Goal: Navigation & Orientation: Understand site structure

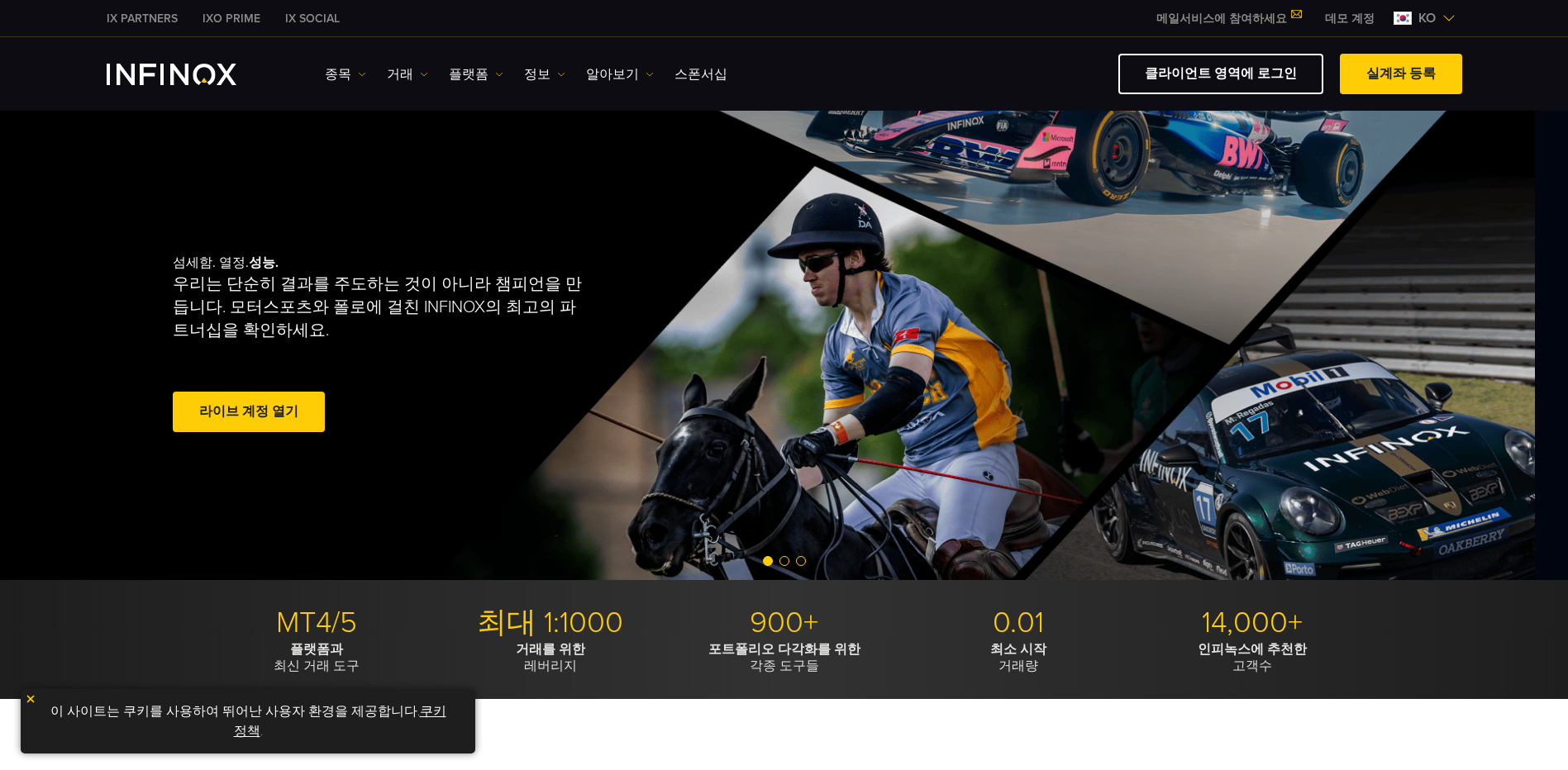
click at [688, 469] on div "섬세함. 열정. 성능. 우리는 단순히 결과를 주도하는 것이 아니라 챔피언을 만듭니다. 모터스포츠와 폴로에 걸친 INFINOX의 최고의 파트너십…" at bounding box center [752, 345] width 1191 height 470
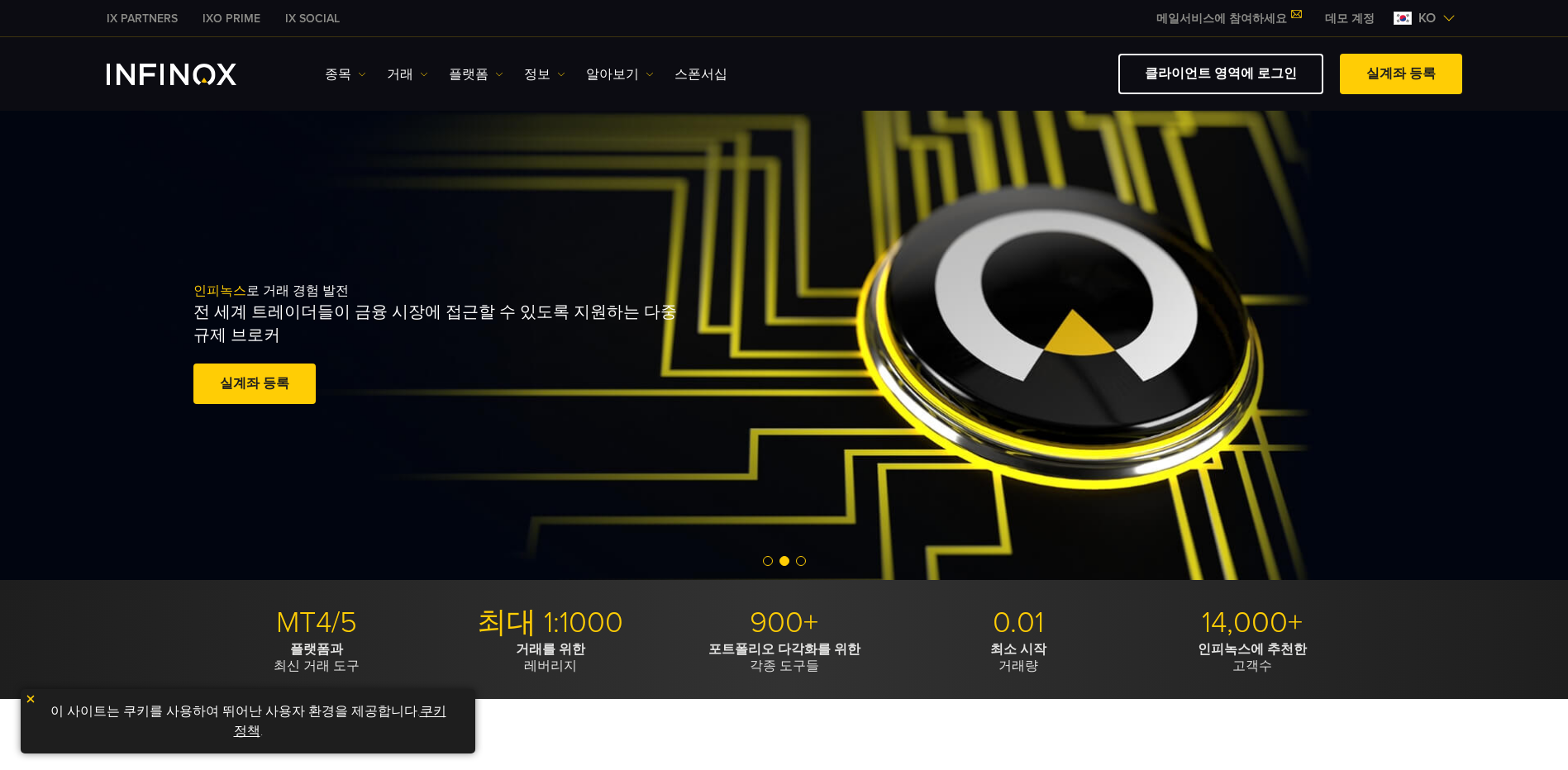
click at [886, 403] on div "인피녹스 로 거래 경험 발전 전 세계 트레이더들이 금융 시장에 접근할 수 있도록 지원하는 다중 규제 브로커 실계좌 등록 훌륭해요. - 515개…" at bounding box center [772, 345] width 1568 height 470
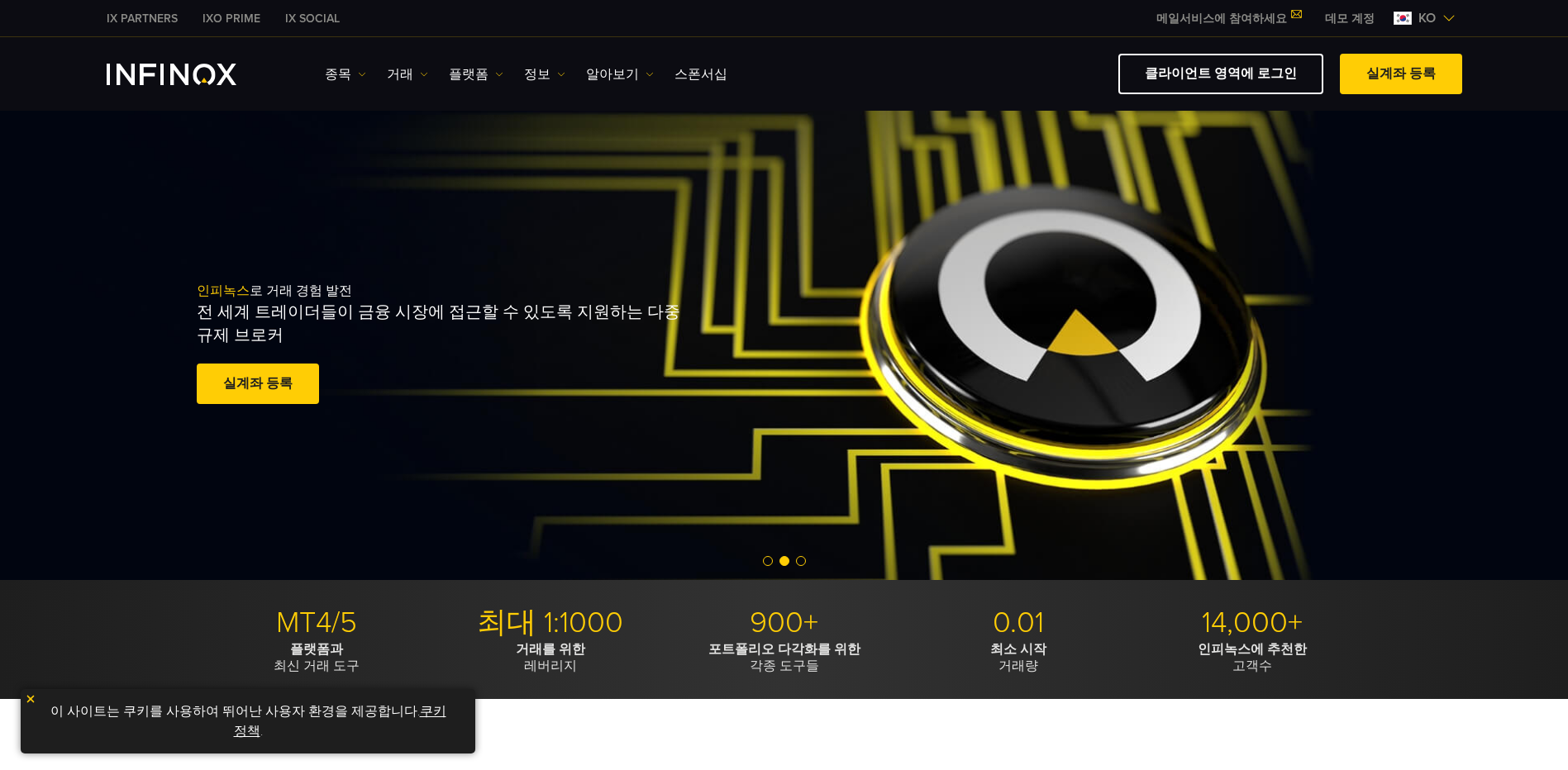
click at [632, 395] on div "인피녹스 로 거래 경험 발전 전 세계 트레이더들이 금융 시장에 접근할 수 있도록 지원하는 다중 규제 브로커 실계좌 등록 훌륭해요. - 515개…" at bounding box center [776, 345] width 1191 height 179
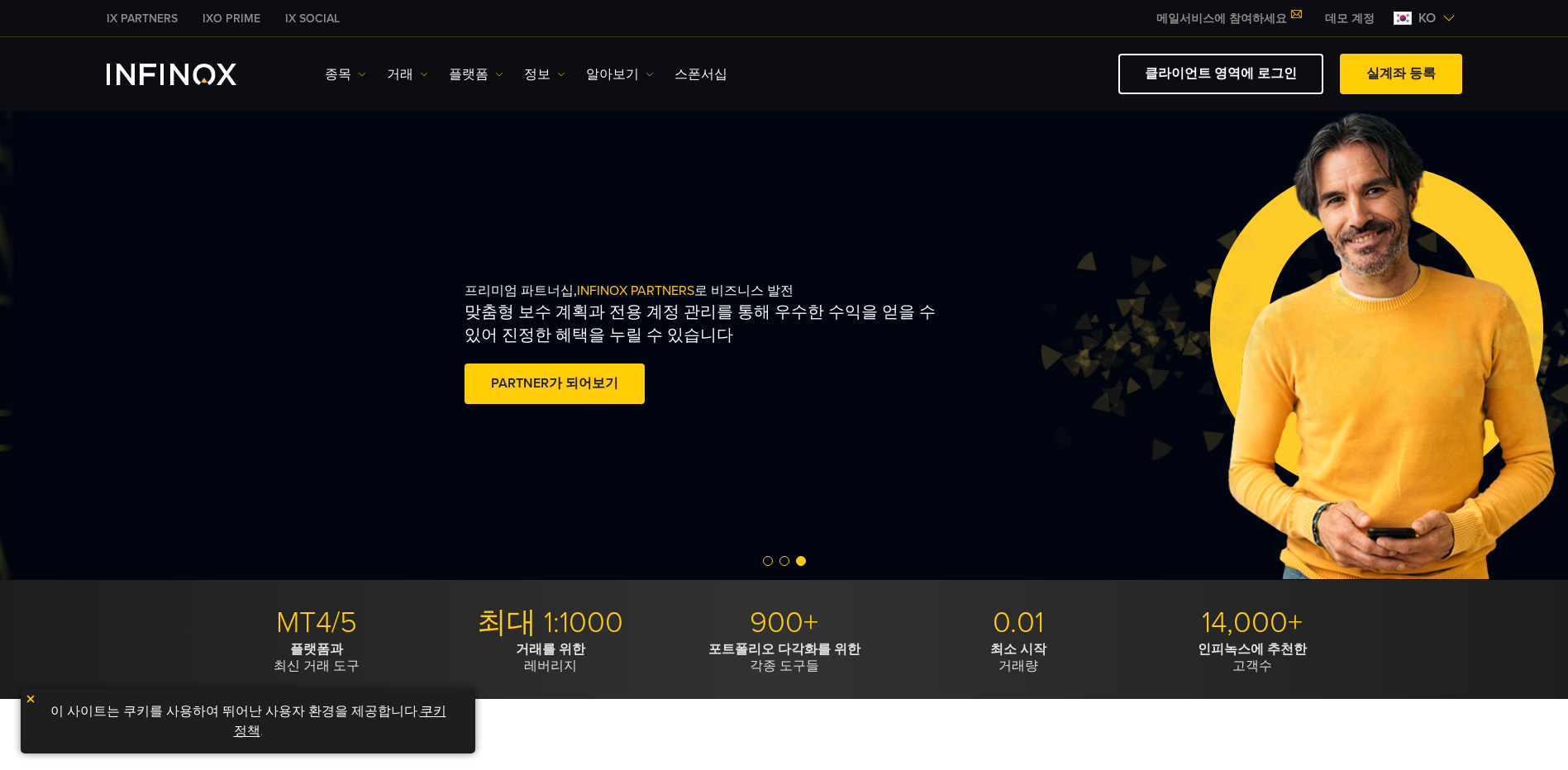
click at [1078, 392] on div "프리미엄 파트너십, INFINOX PARTNERS 로 비즈니스 발전 맞춤형 보수 계획과 전용 계정 관리를 통해 우수한 수익을 얻을 수 있어 진…" at bounding box center [771, 345] width 613 height 179
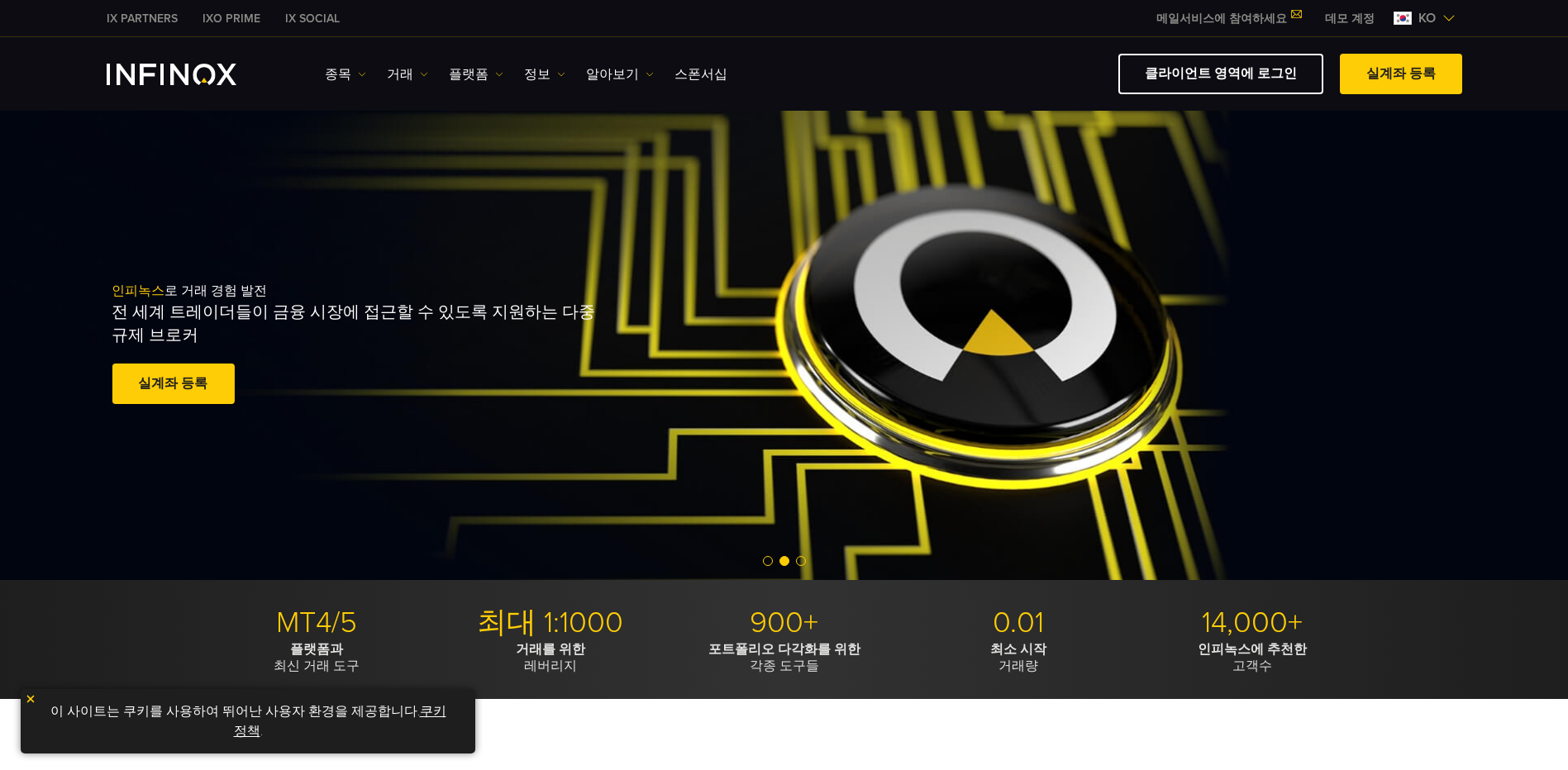
click at [725, 406] on div "인피녹스 로 거래 경험 발전 전 세계 트레이더들이 금융 시장에 접근할 수 있도록 지원하는 다중 규제 브로커 실계좌 등록 훌륭해요. - 515개…" at bounding box center [418, 345] width 613 height 179
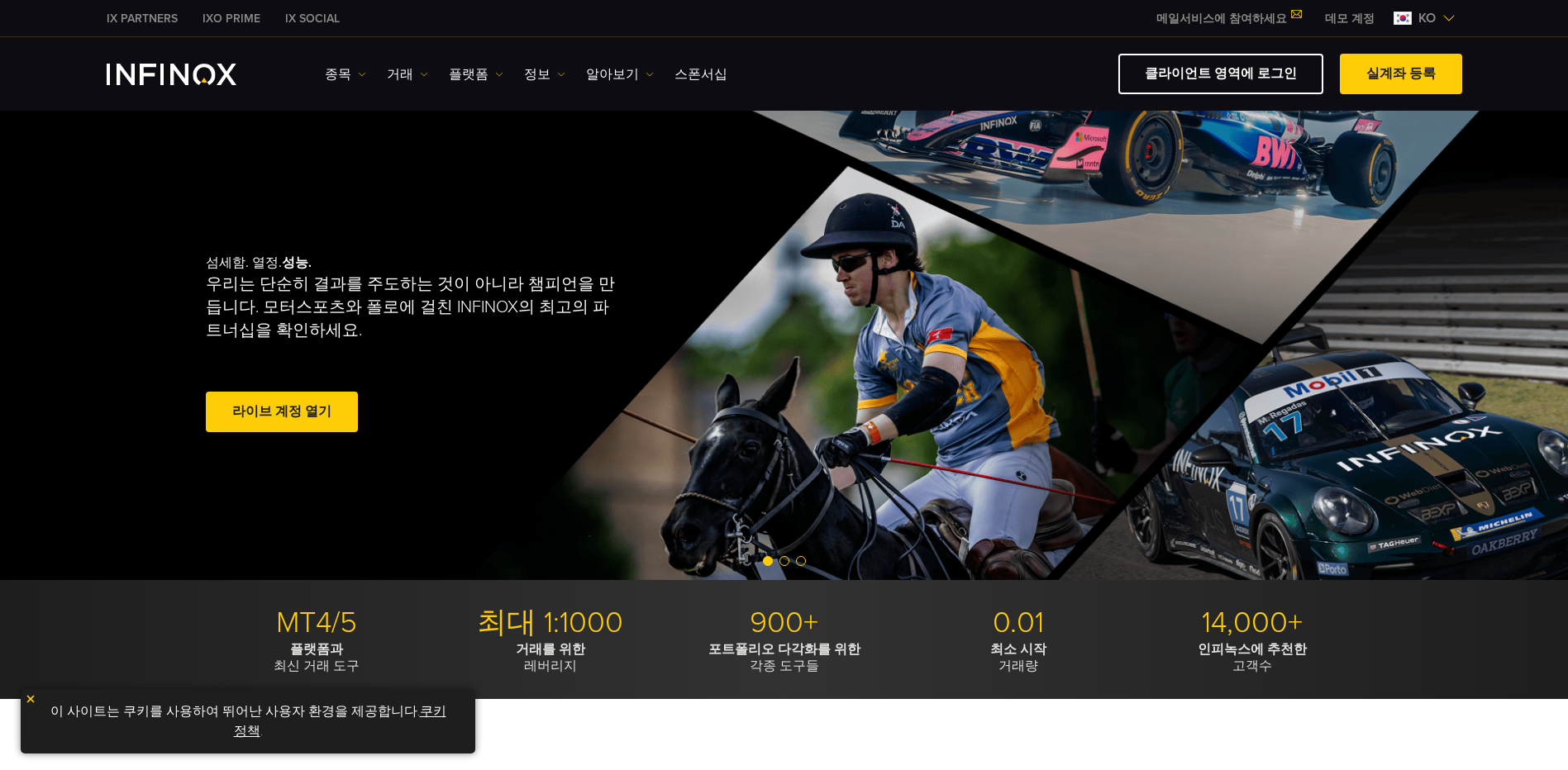
click at [373, 70] on ul "종목 종목 상품 정보 거래 계정 데모" at bounding box center [527, 75] width 403 height 20
drag, startPoint x: 336, startPoint y: 75, endPoint x: 350, endPoint y: 74, distance: 14.0
click at [336, 75] on link "종목" at bounding box center [345, 75] width 41 height 20
click at [389, 73] on link "거래" at bounding box center [407, 75] width 41 height 20
click at [338, 81] on link "종목" at bounding box center [345, 75] width 41 height 20
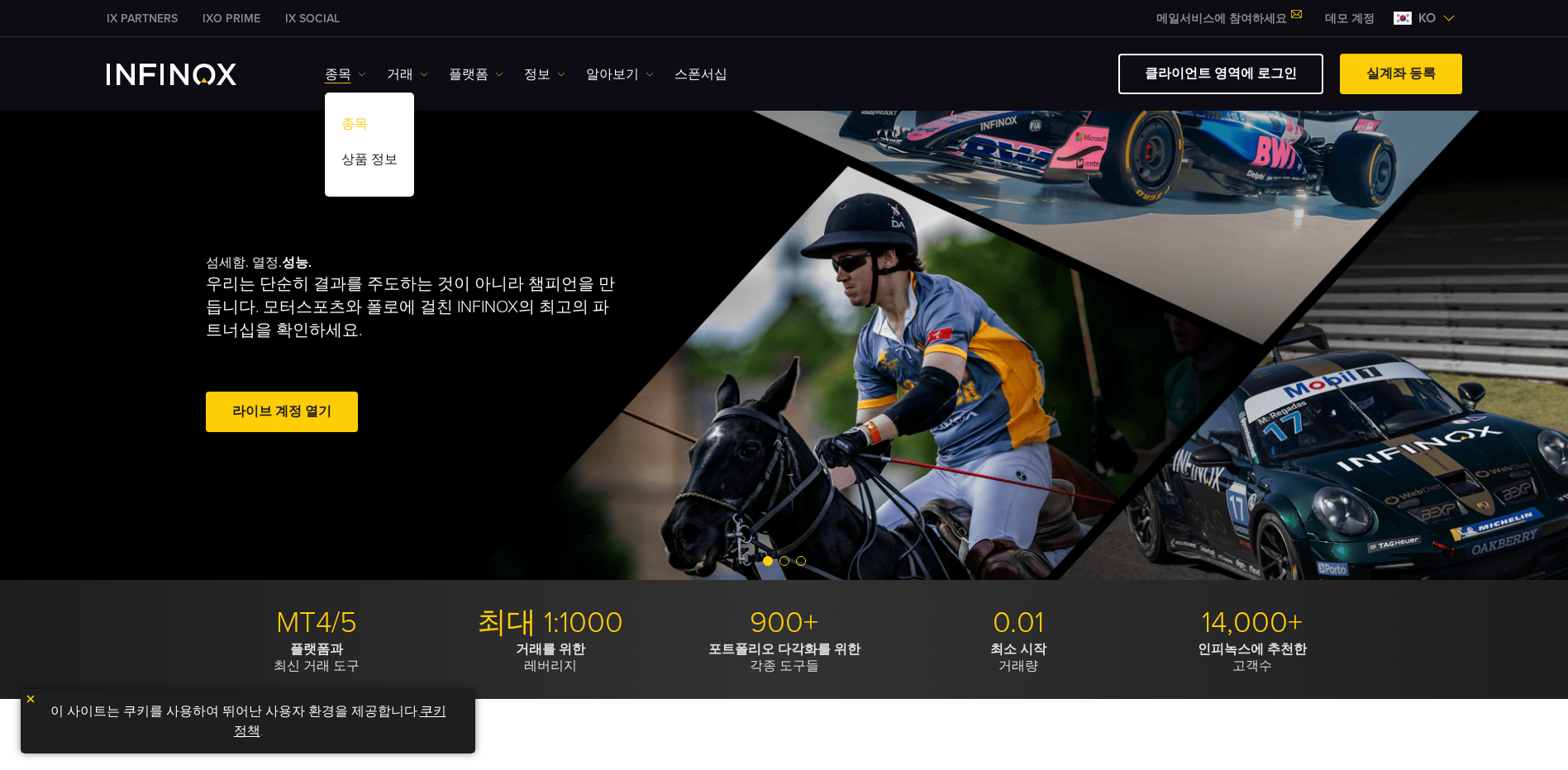
click at [364, 128] on link "종목" at bounding box center [370, 127] width 90 height 36
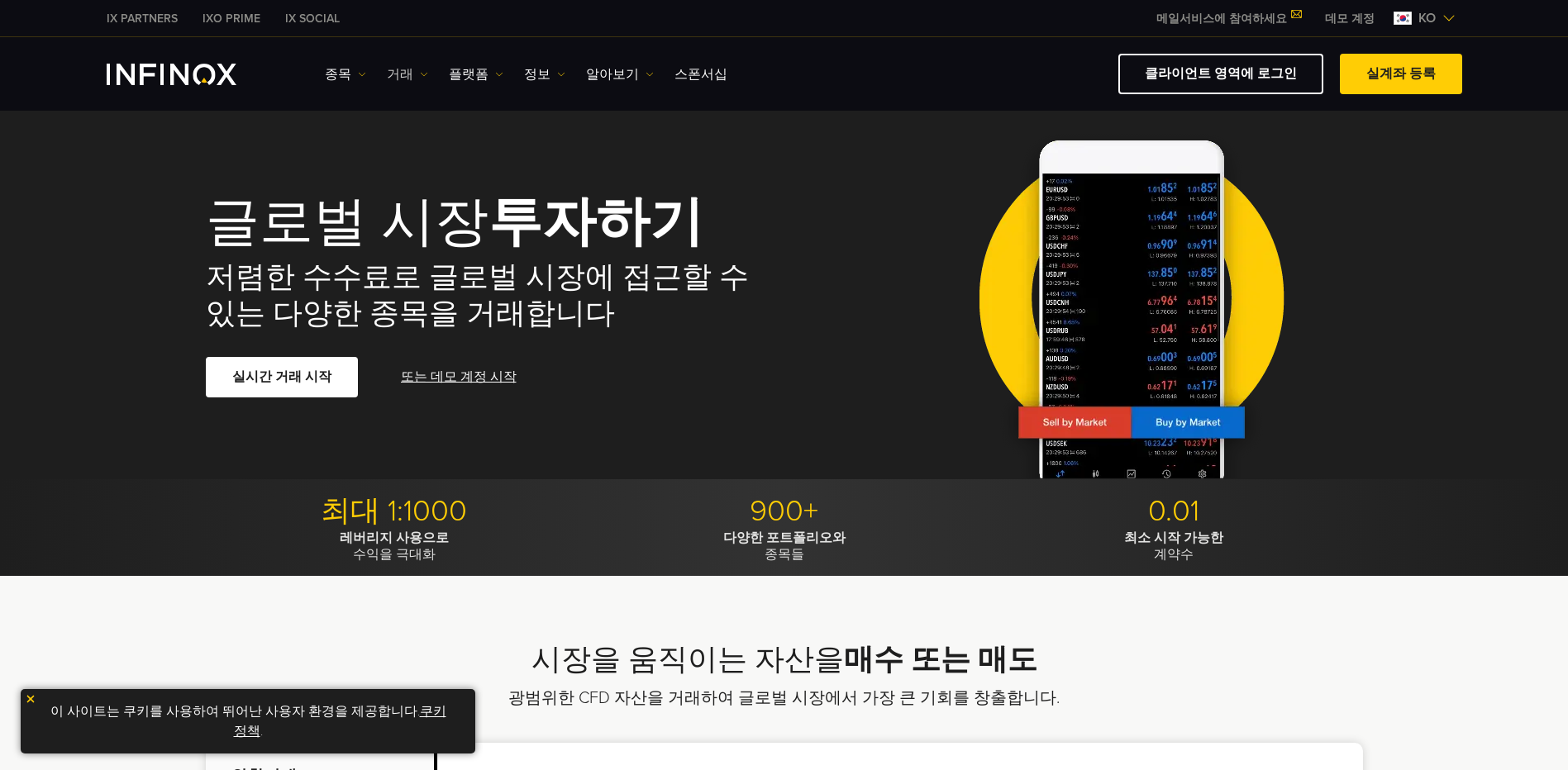
click at [410, 75] on link "거래" at bounding box center [407, 75] width 41 height 20
click at [329, 70] on link "종목" at bounding box center [345, 75] width 41 height 20
click at [393, 65] on link "거래" at bounding box center [407, 75] width 41 height 20
click at [483, 68] on link "플랫폼" at bounding box center [476, 75] width 55 height 20
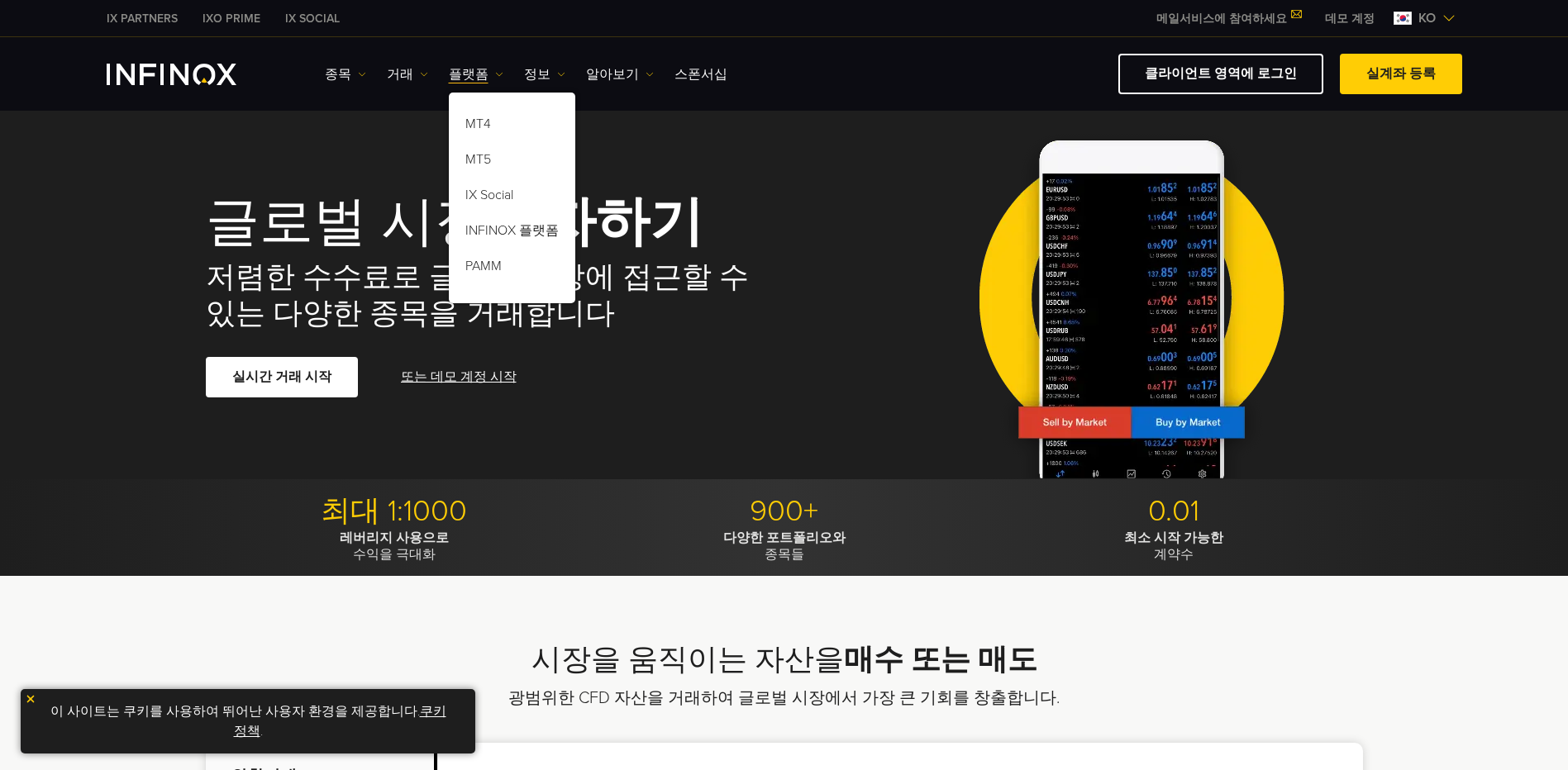
click at [522, 62] on div "종목 종목 상품 정보 거래 계정" at bounding box center [894, 74] width 1137 height 41
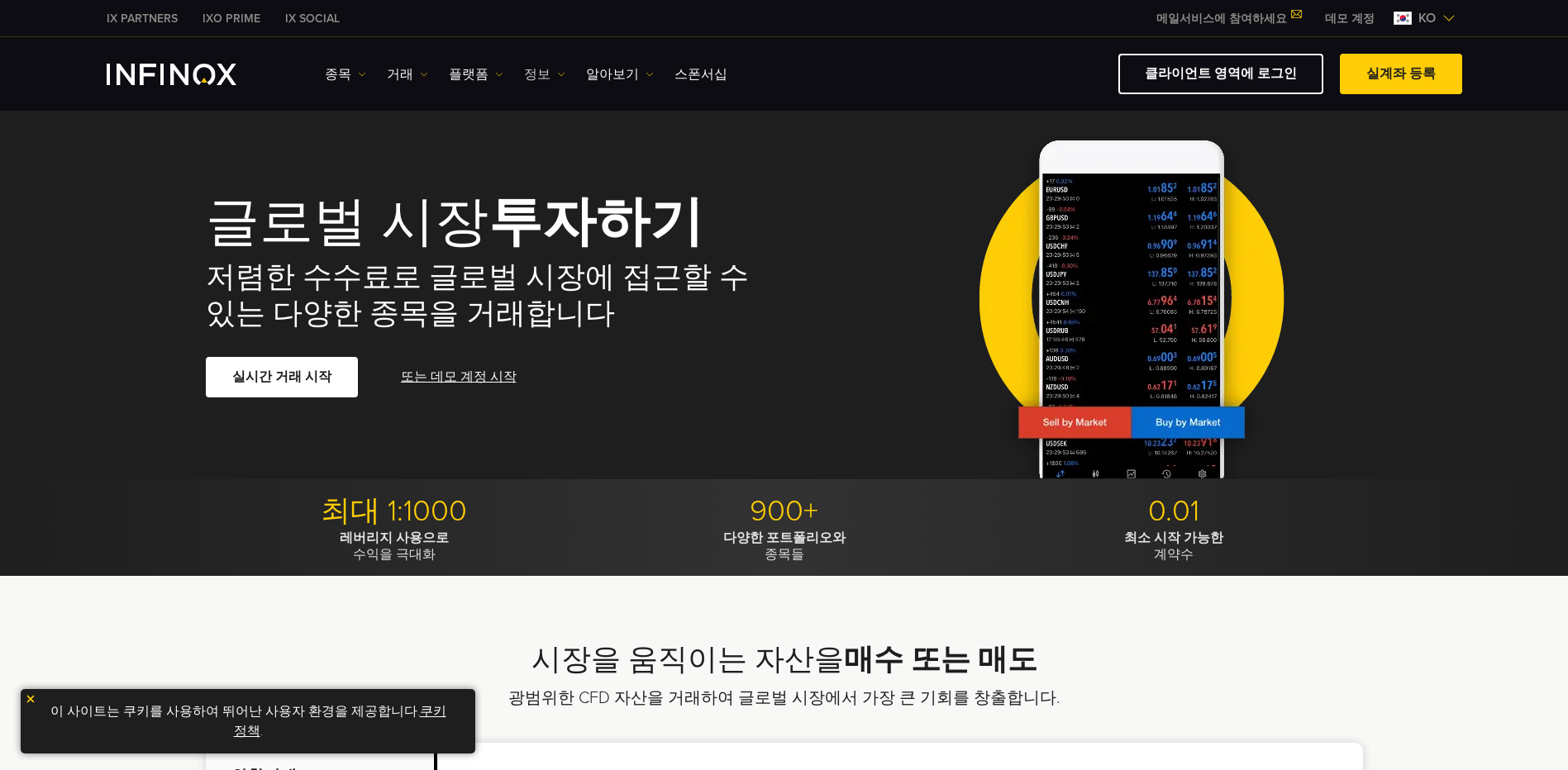
click at [534, 76] on link "정보" at bounding box center [544, 75] width 41 height 20
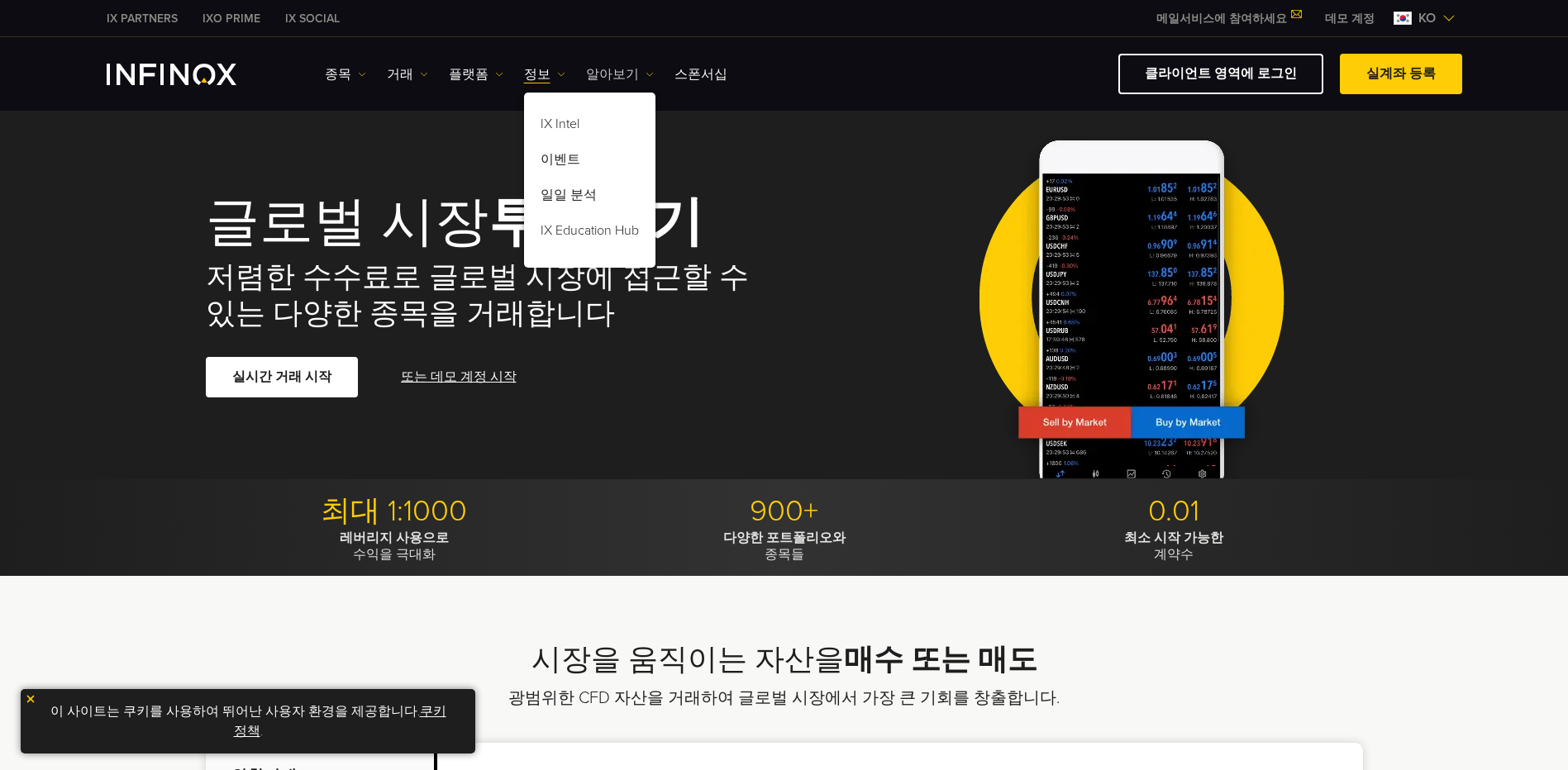
click at [587, 76] on link "알아보기" at bounding box center [620, 75] width 68 height 20
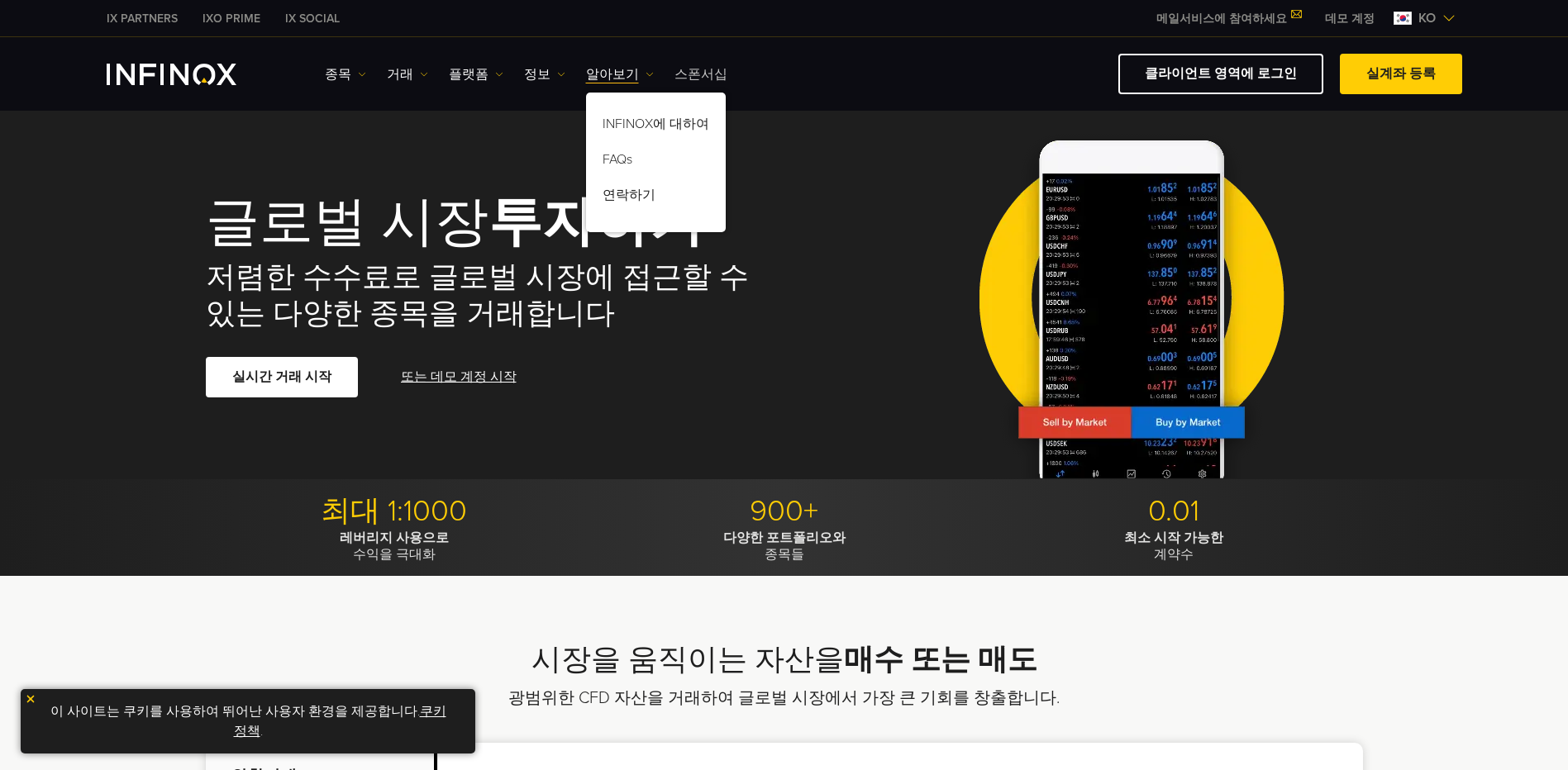
click at [674, 66] on link "스폰서십" at bounding box center [700, 75] width 53 height 20
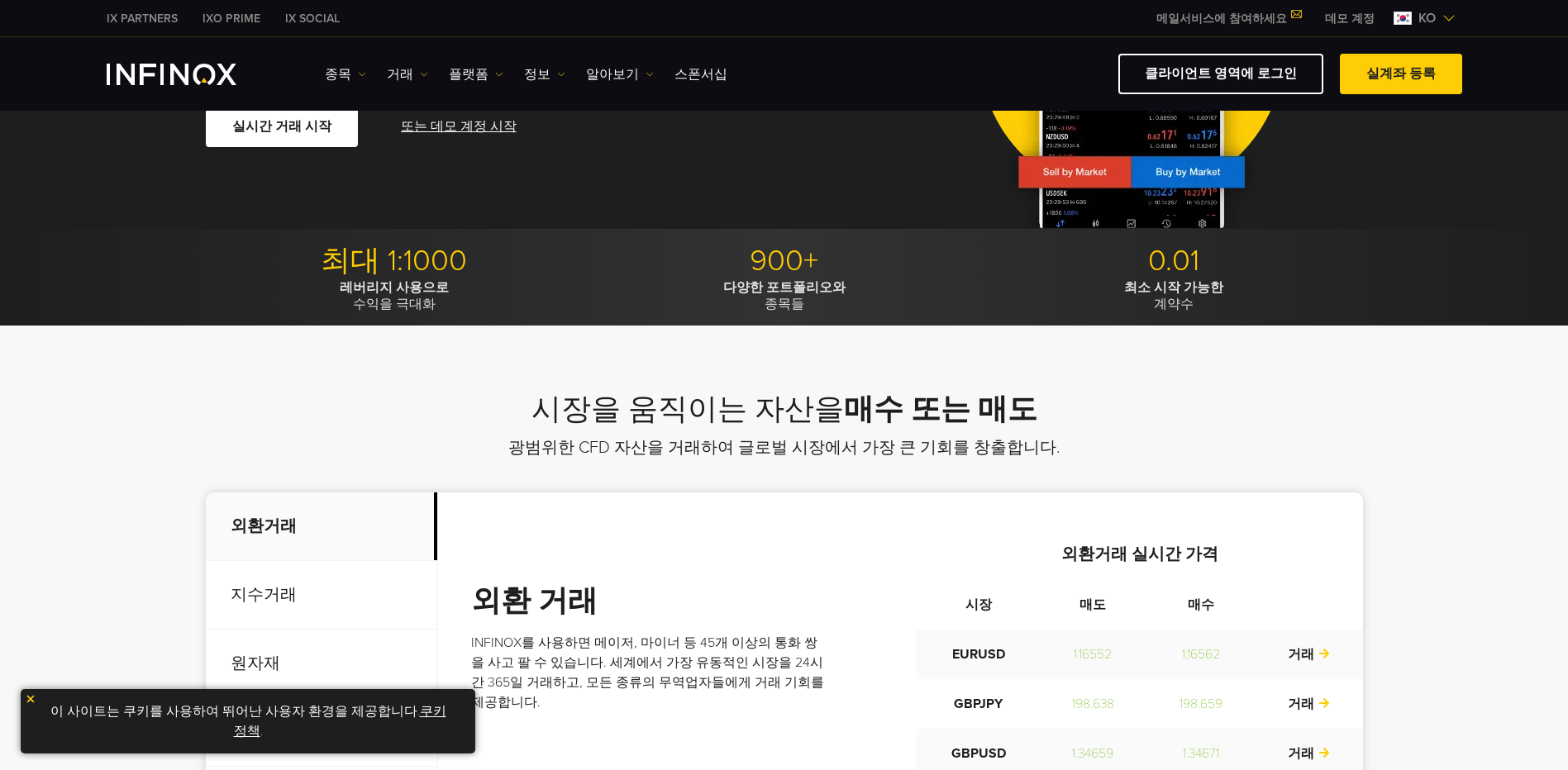
scroll to position [496, 0]
